Goal: Information Seeking & Learning: Learn about a topic

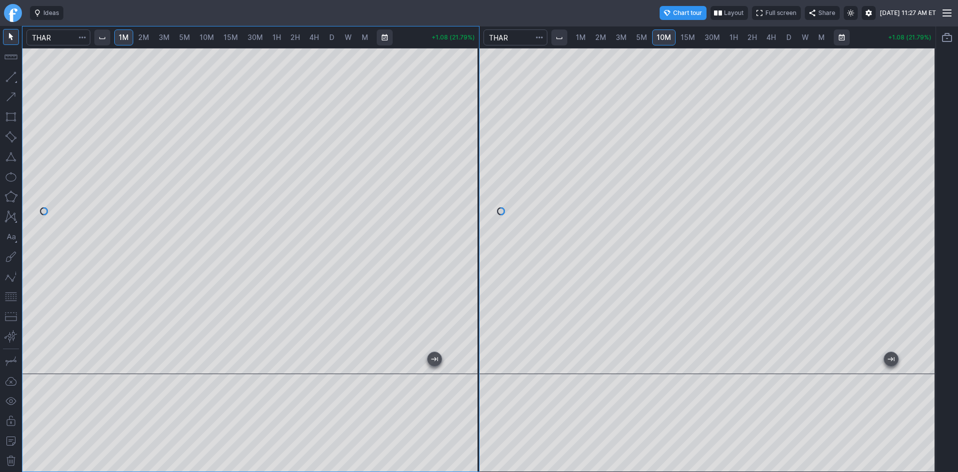
drag, startPoint x: 470, startPoint y: 207, endPoint x: 468, endPoint y: 231, distance: 24.1
click at [468, 231] on div at bounding box center [468, 208] width 21 height 301
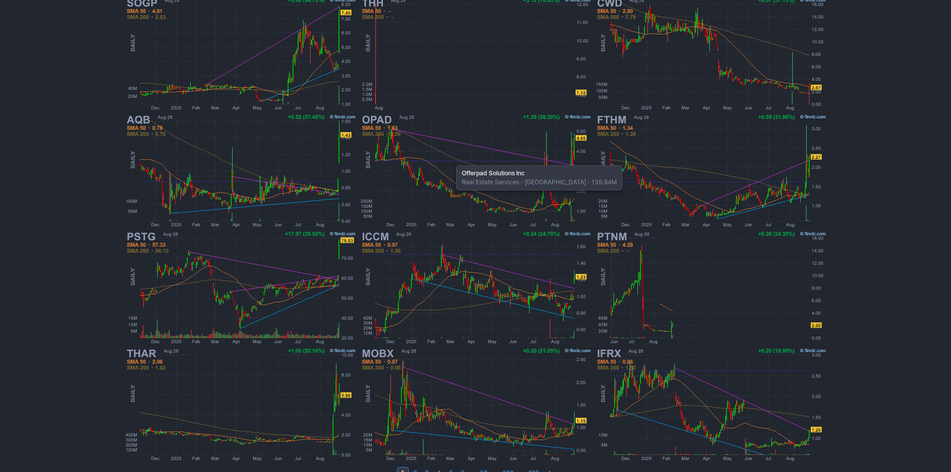
scroll to position [205, 0]
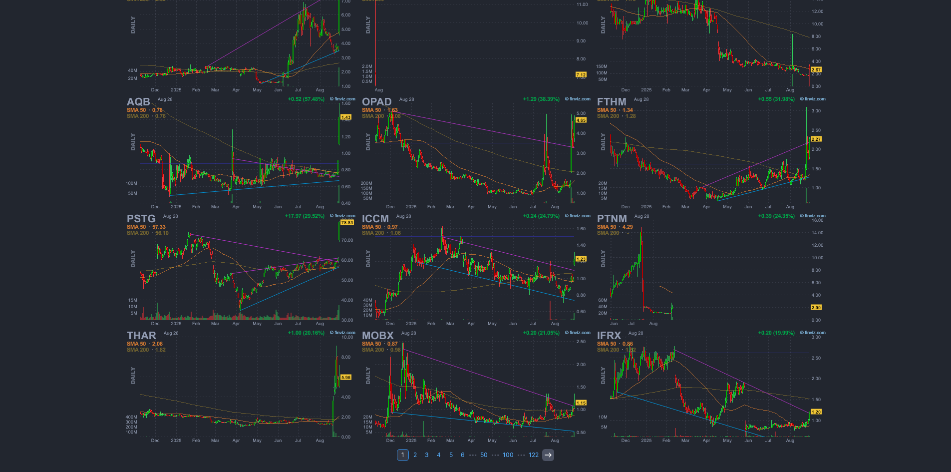
click at [542, 456] on link at bounding box center [548, 455] width 12 height 12
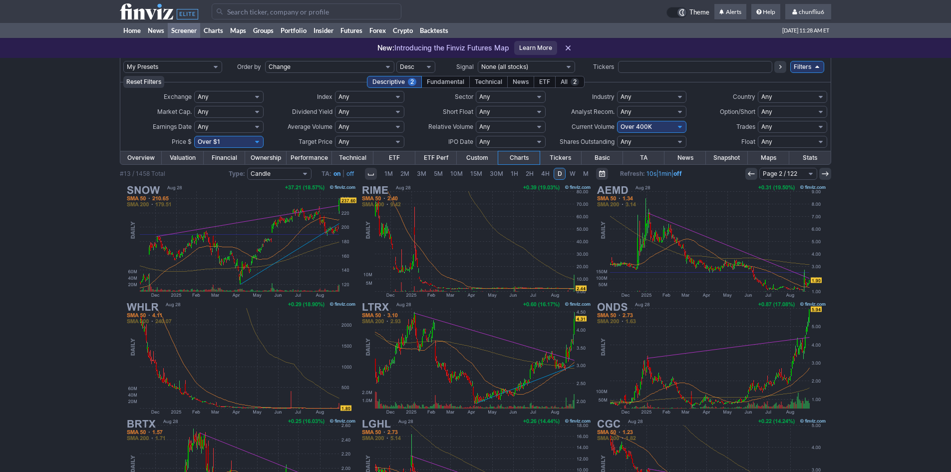
click at [753, 173] on icon at bounding box center [751, 174] width 8 height 8
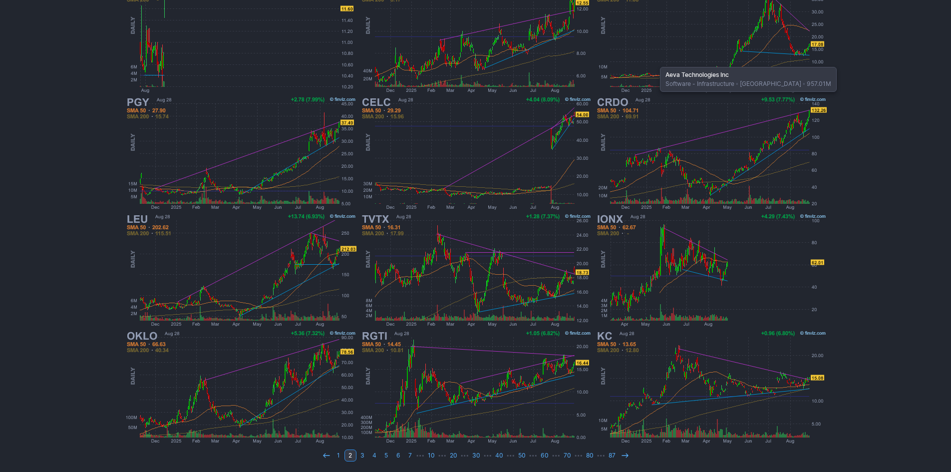
scroll to position [205, 0]
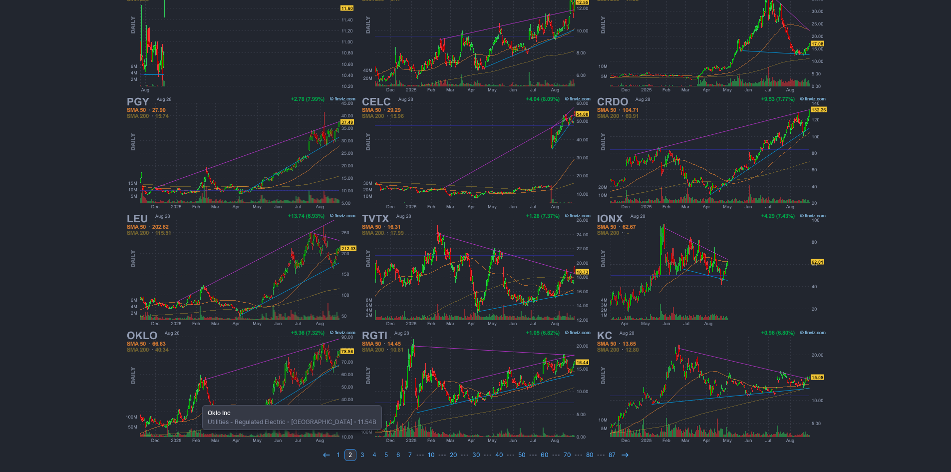
click at [197, 400] on img at bounding box center [241, 386] width 234 height 117
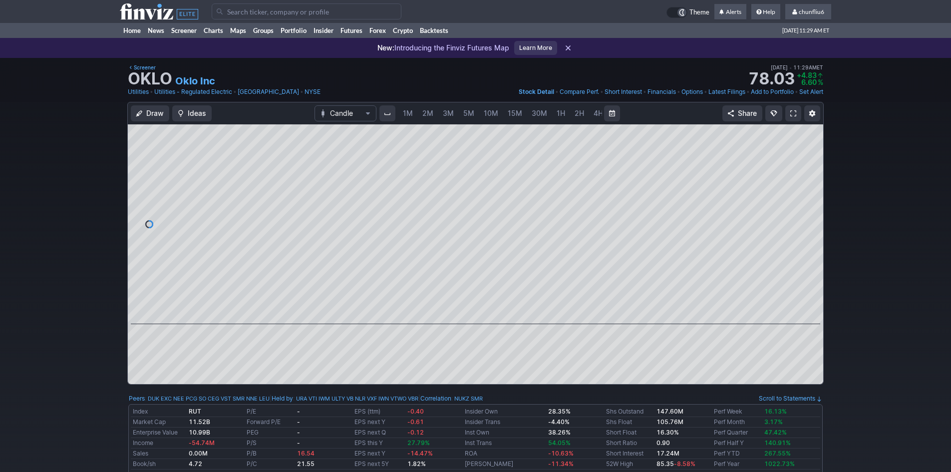
scroll to position [0, 54]
click at [412, 112] on span "5M" at bounding box center [414, 113] width 11 height 8
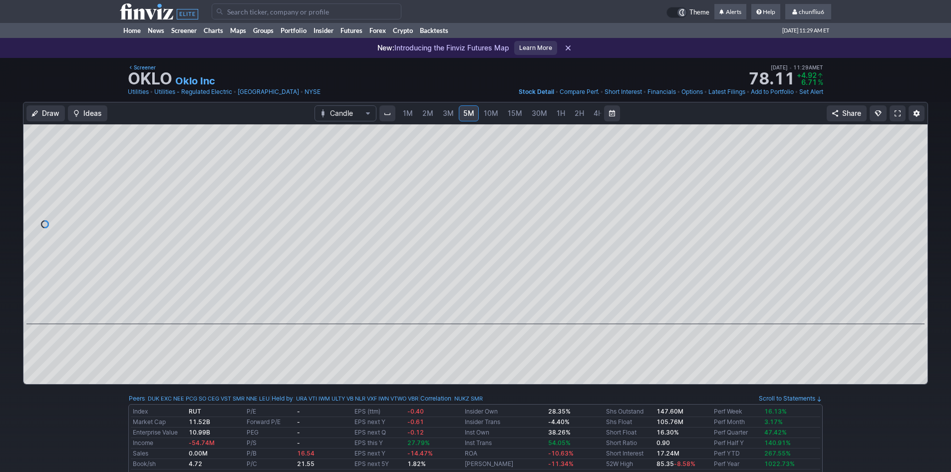
click at [411, 111] on link "1M" at bounding box center [407, 113] width 19 height 16
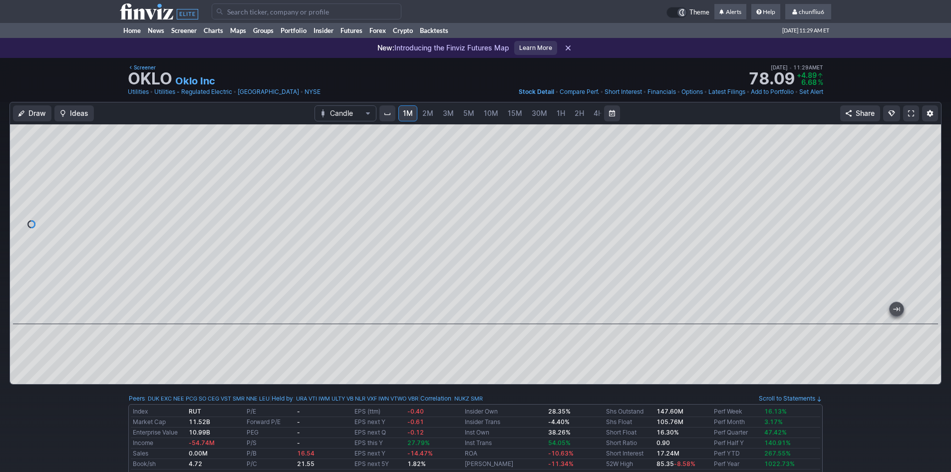
scroll to position [50, 0]
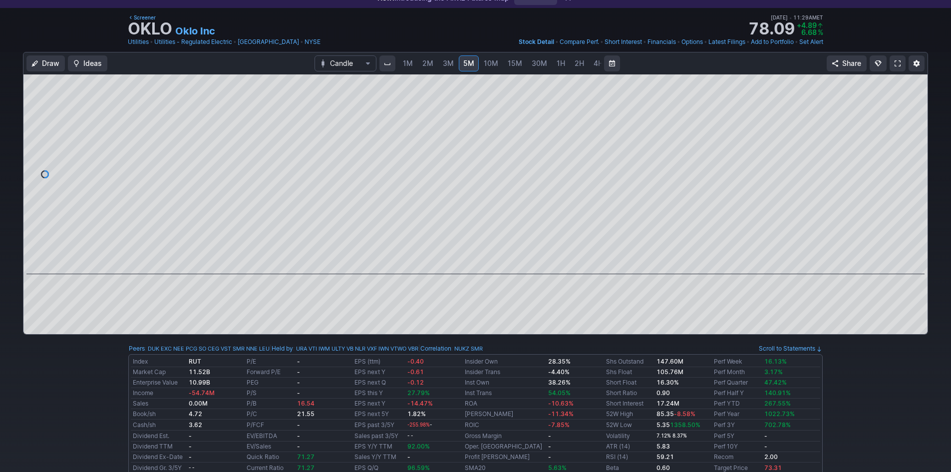
click at [895, 61] on span at bounding box center [897, 63] width 6 height 8
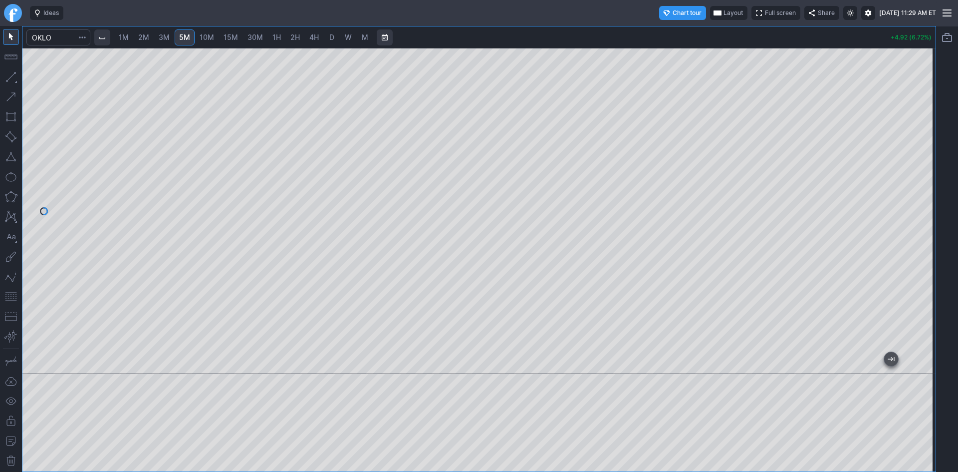
click at [724, 11] on span "Layout" at bounding box center [733, 13] width 19 height 10
click at [685, 32] on button "Layout" at bounding box center [684, 32] width 14 height 14
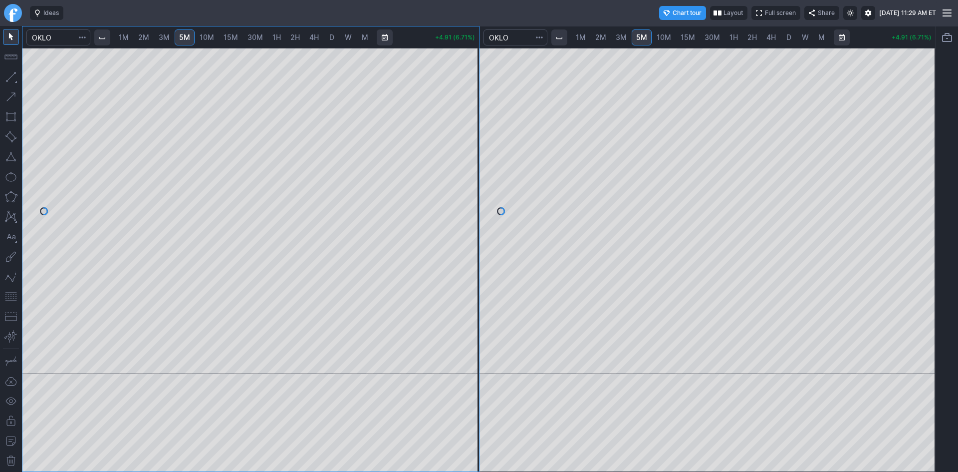
click at [667, 35] on span "10M" at bounding box center [664, 37] width 14 height 8
drag, startPoint x: 930, startPoint y: 91, endPoint x: 923, endPoint y: 122, distance: 32.3
click at [923, 122] on div at bounding box center [925, 208] width 21 height 301
click at [454, 223] on div at bounding box center [250, 211] width 457 height 326
click at [149, 38] on span "2M" at bounding box center [143, 37] width 11 height 8
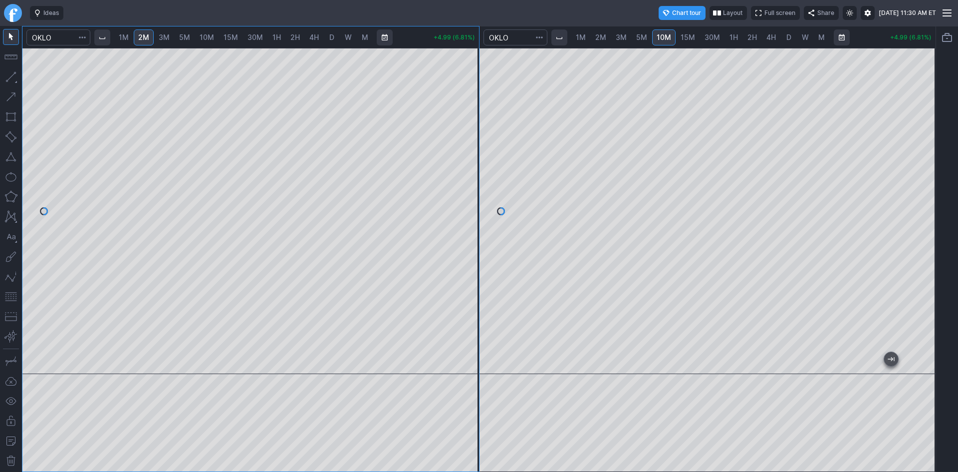
drag, startPoint x: 464, startPoint y: 190, endPoint x: 460, endPoint y: 207, distance: 18.0
click at [463, 207] on div at bounding box center [468, 208] width 21 height 301
drag, startPoint x: 472, startPoint y: 171, endPoint x: 465, endPoint y: 183, distance: 14.3
click at [469, 183] on div at bounding box center [468, 208] width 21 height 301
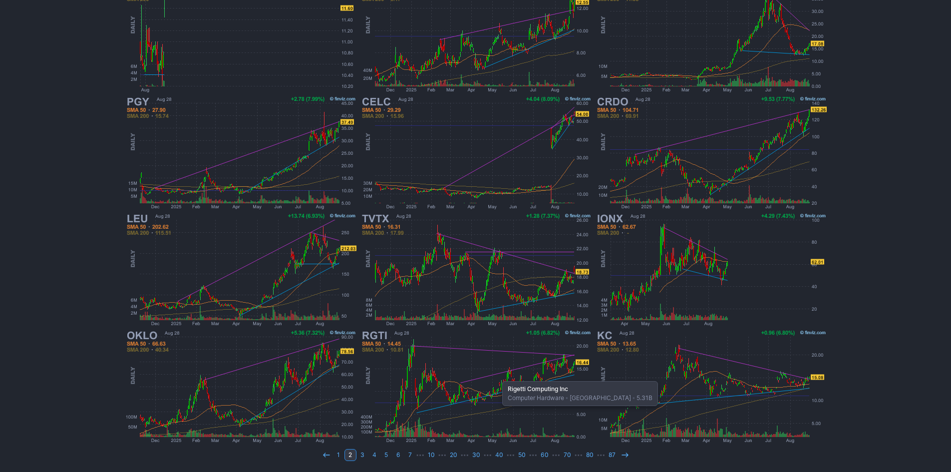
click at [497, 376] on img at bounding box center [476, 386] width 234 height 117
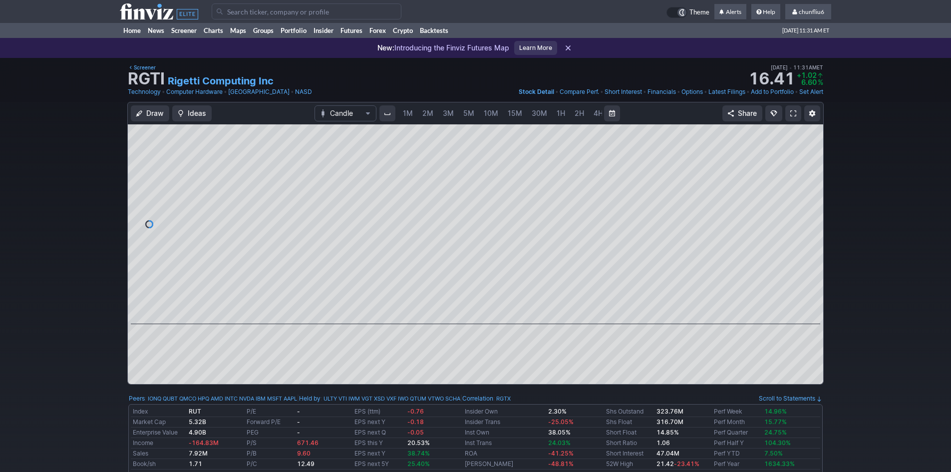
scroll to position [0, 54]
drag, startPoint x: 815, startPoint y: 229, endPoint x: 810, endPoint y: 184, distance: 45.2
click at [810, 184] on div at bounding box center [812, 221] width 21 height 175
click at [415, 117] on span "5M" at bounding box center [414, 113] width 11 height 8
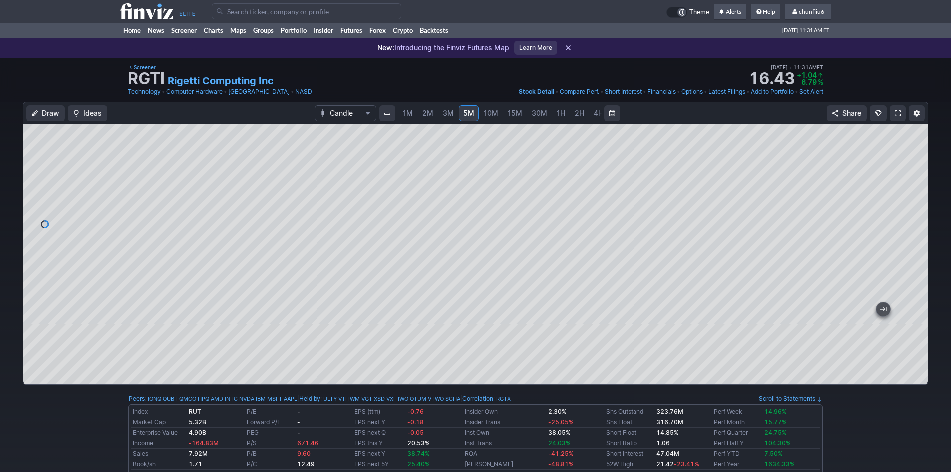
click at [407, 111] on span "1M" at bounding box center [408, 113] width 10 height 8
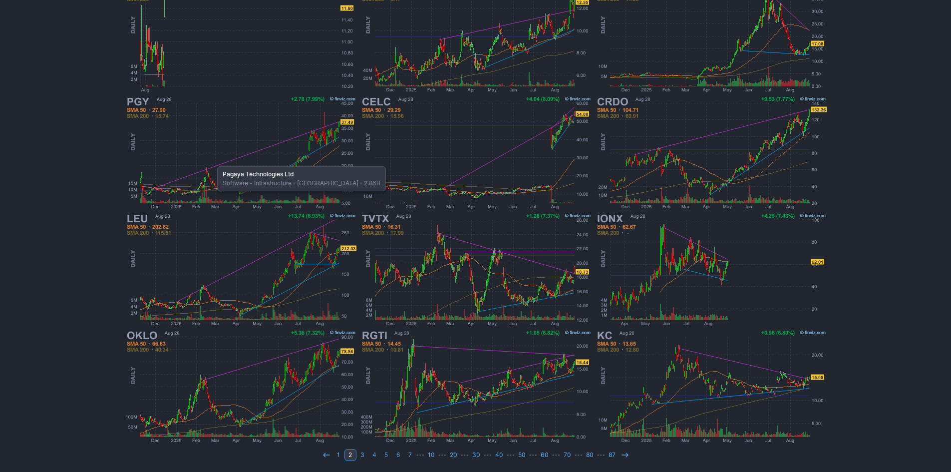
click at [212, 161] on img at bounding box center [241, 152] width 234 height 117
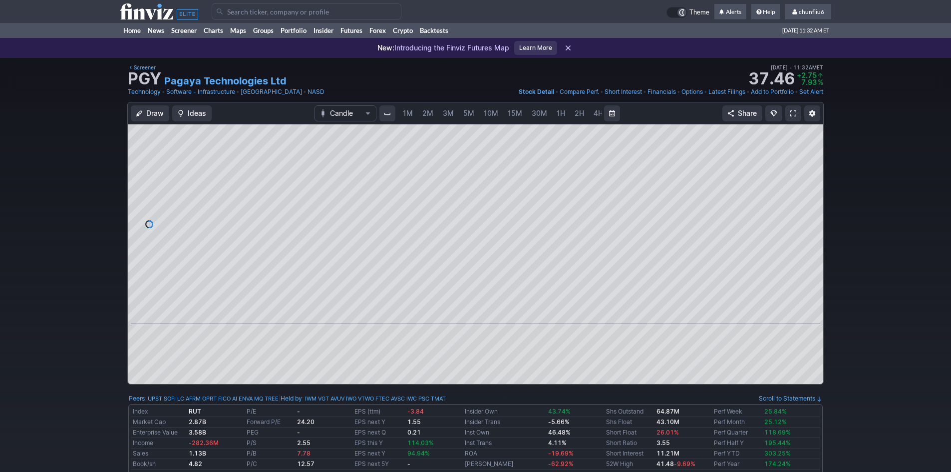
scroll to position [0, 54]
click at [411, 111] on span "5M" at bounding box center [414, 113] width 11 height 8
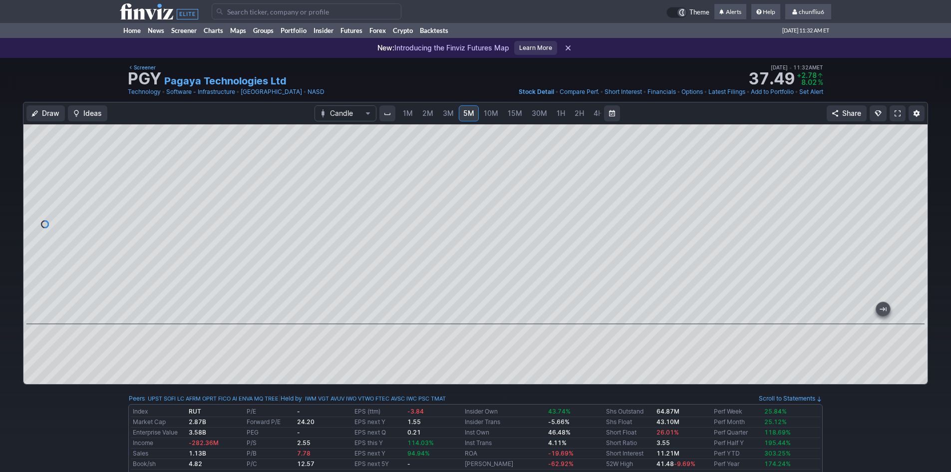
click at [489, 114] on span "10M" at bounding box center [491, 113] width 14 height 8
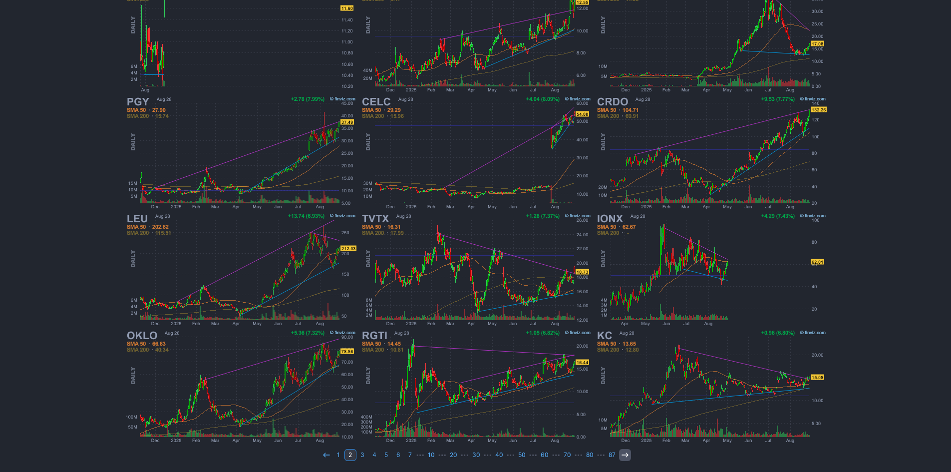
click at [621, 457] on icon at bounding box center [625, 455] width 8 height 8
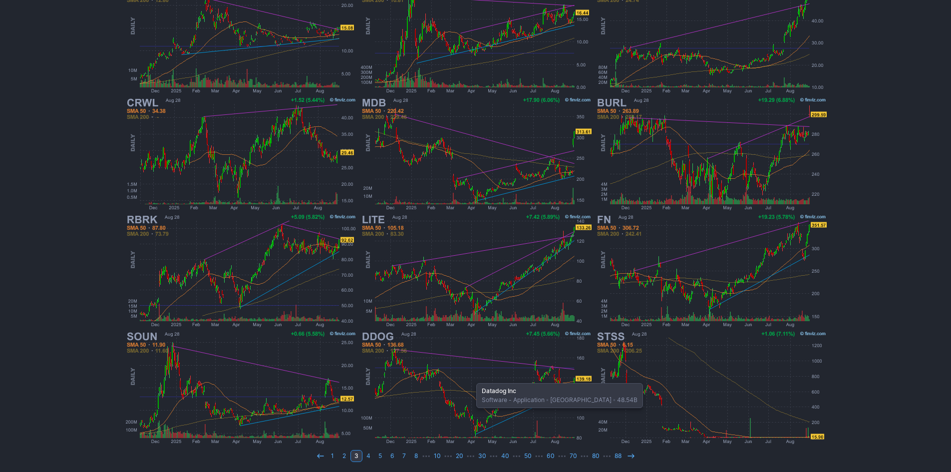
scroll to position [205, 0]
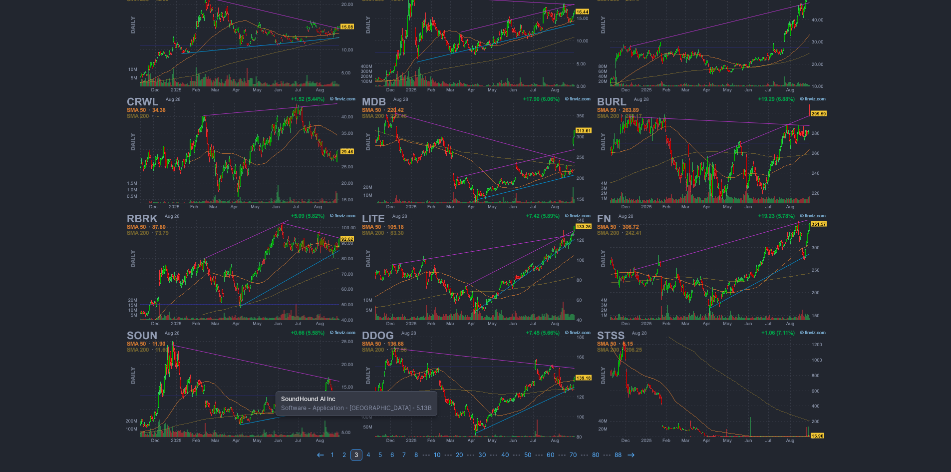
click at [270, 386] on img at bounding box center [241, 386] width 234 height 117
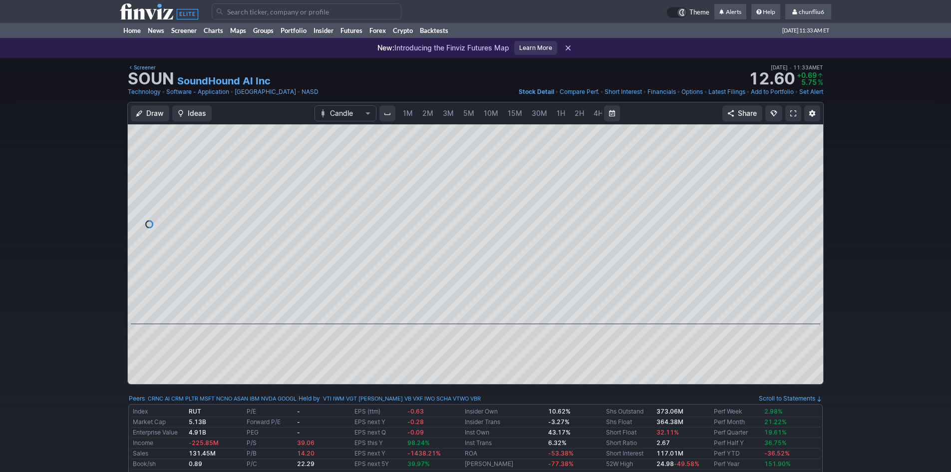
scroll to position [0, 54]
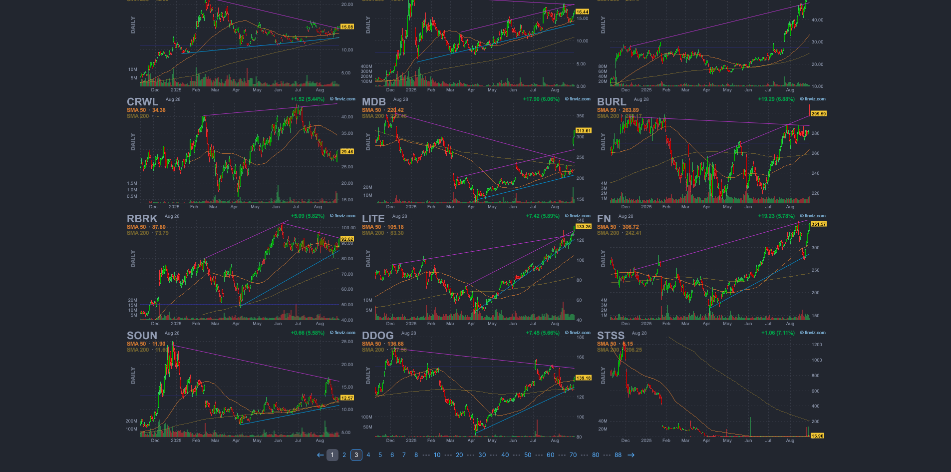
click at [335, 451] on link "1" at bounding box center [332, 455] width 12 height 12
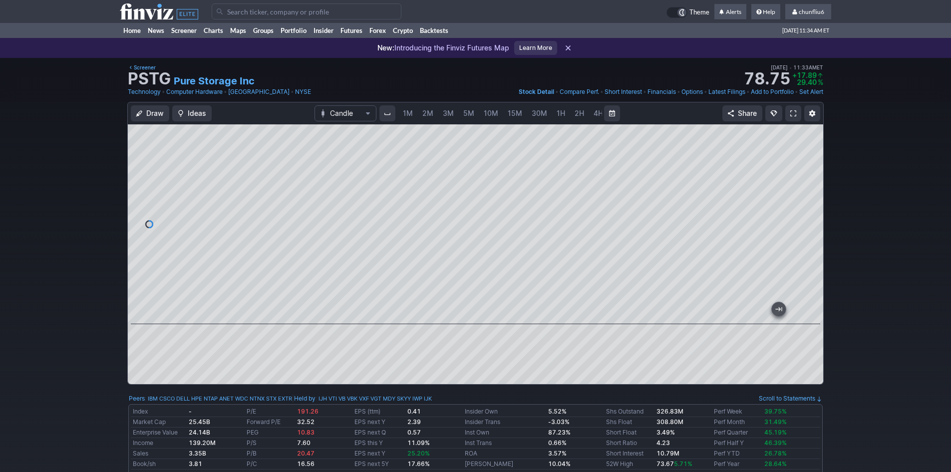
scroll to position [0, 54]
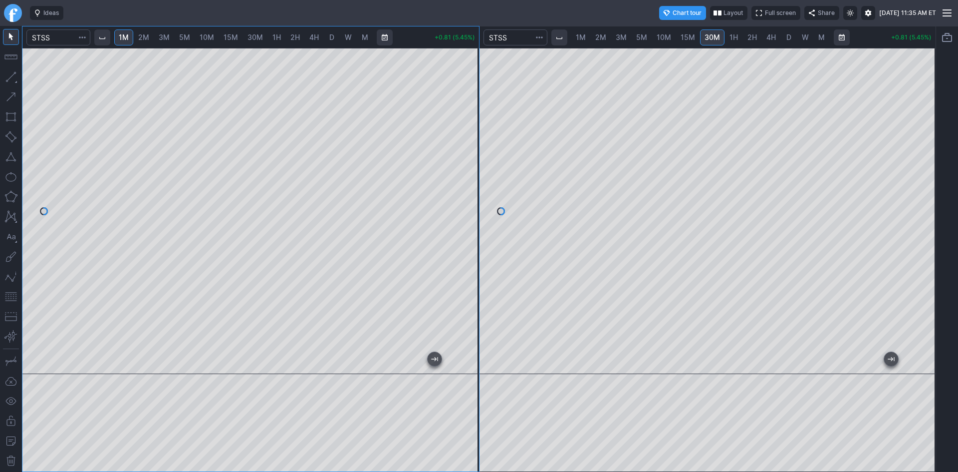
drag, startPoint x: 460, startPoint y: 144, endPoint x: 473, endPoint y: 86, distance: 59.4
click at [473, 86] on div at bounding box center [468, 208] width 21 height 301
drag, startPoint x: 466, startPoint y: 140, endPoint x: 471, endPoint y: 122, distance: 19.1
click at [471, 122] on div at bounding box center [468, 208] width 21 height 301
drag, startPoint x: 461, startPoint y: 140, endPoint x: 463, endPoint y: 107, distance: 32.5
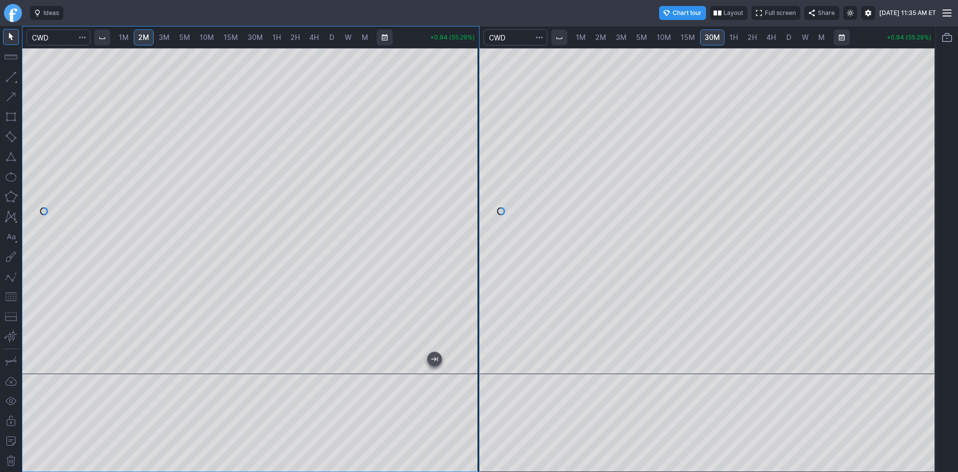
click at [463, 107] on div at bounding box center [468, 208] width 21 height 301
